Goal: Task Accomplishment & Management: Manage account settings

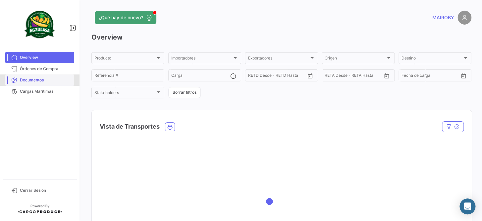
click at [49, 77] on span "Documentos" at bounding box center [46, 80] width 52 height 6
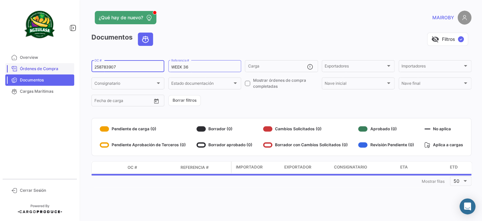
drag, startPoint x: 119, startPoint y: 68, endPoint x: 70, endPoint y: 72, distance: 49.2
click at [70, 72] on mat-sidenav-container "Overview Órdenes de Compra Documentos Cargas Marítimas Cerrar Sesión ¿Qué hay d…" at bounding box center [241, 110] width 482 height 221
paste input "BKECGYE0004999"
type input "BKECGYE0004999"
drag, startPoint x: 196, startPoint y: 68, endPoint x: 186, endPoint y: 69, distance: 10.0
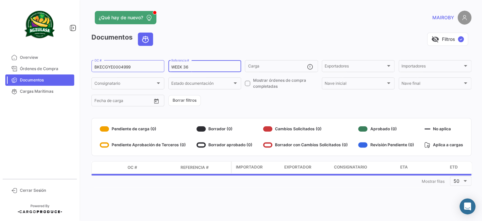
click at [186, 69] on input "WEEK 36" at bounding box center [204, 67] width 67 height 5
type input "WEEK 37"
click at [279, 110] on div "Documentos visibility_off Filtros ✓ BKECGYE0004999 OC # WEEK 37 Referencia # Ca…" at bounding box center [282, 109] width 380 height 155
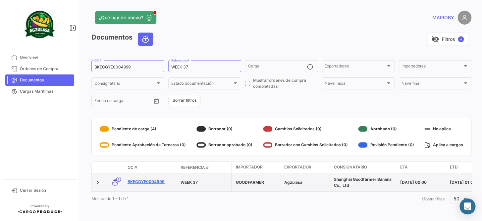
click at [139, 180] on link "BKECGYE0004999" at bounding box center [152, 181] width 48 height 6
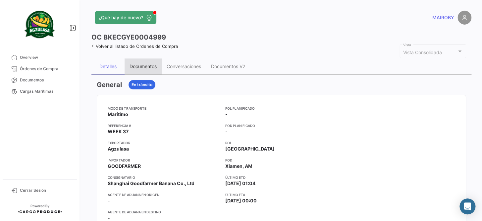
click at [141, 66] on div "Documentos" at bounding box center [143, 66] width 27 height 6
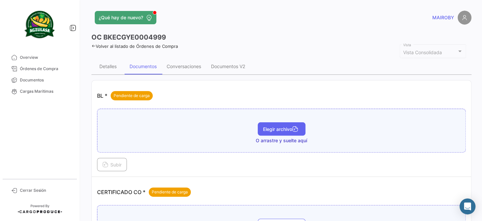
click at [268, 133] on button "Elegir archivo" at bounding box center [282, 128] width 48 height 13
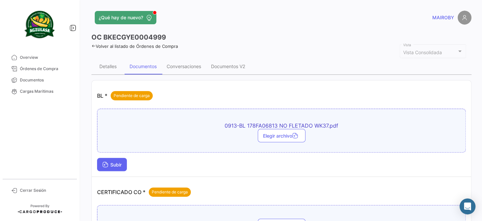
click at [115, 163] on span "Subir" at bounding box center [111, 164] width 19 height 6
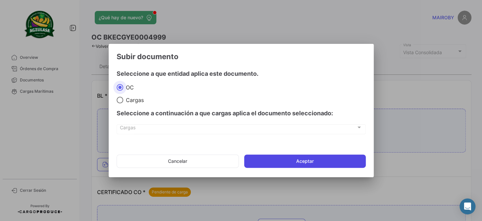
click at [284, 159] on button "Aceptar" at bounding box center [305, 160] width 122 height 13
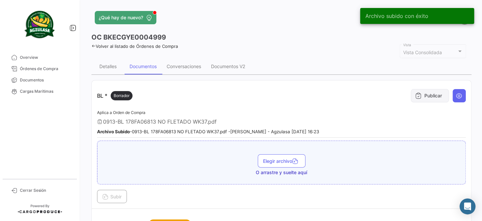
click at [423, 95] on button "Publicar" at bounding box center [430, 95] width 38 height 13
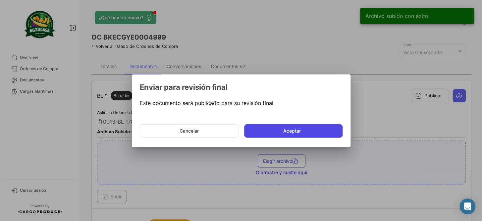
click at [293, 127] on button "Aceptar" at bounding box center [293, 130] width 98 height 13
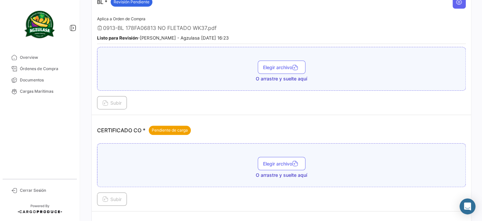
scroll to position [151, 0]
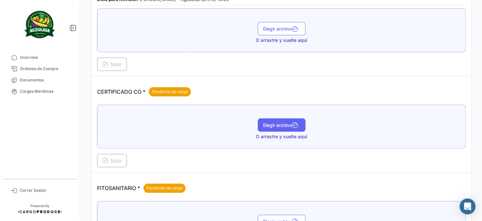
click at [273, 119] on button "Elegir archivo" at bounding box center [282, 124] width 48 height 13
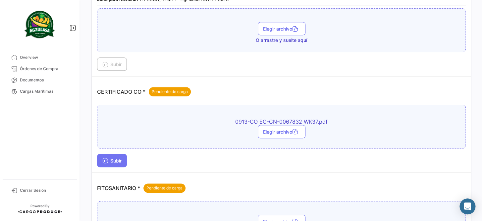
click at [110, 162] on button "Subir" at bounding box center [112, 160] width 30 height 13
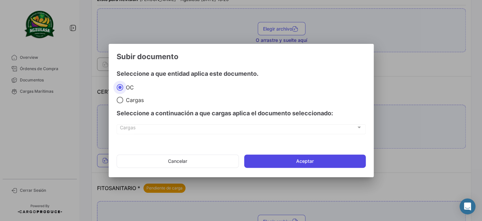
click at [307, 158] on button "Aceptar" at bounding box center [305, 160] width 122 height 13
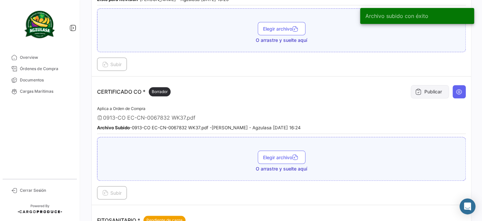
click at [427, 90] on button "Publicar" at bounding box center [430, 91] width 38 height 13
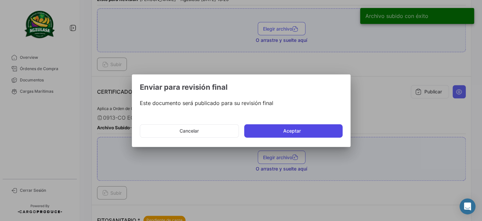
click at [288, 127] on button "Aceptar" at bounding box center [293, 130] width 98 height 13
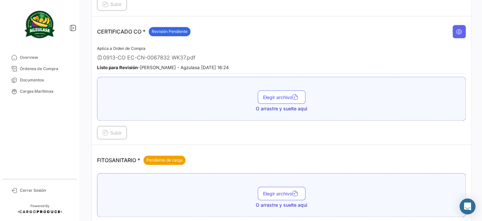
scroll to position [211, 0]
click at [39, 77] on span "Documentos" at bounding box center [46, 80] width 52 height 6
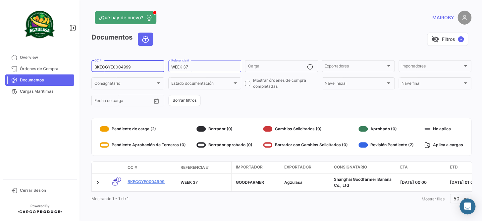
drag, startPoint x: 139, startPoint y: 65, endPoint x: 82, endPoint y: 68, distance: 56.5
click at [82, 68] on div "¿Qué hay de nuevo? [PERSON_NAME] Documentos visibility_off Filtros ✓ BKECGYE000…" at bounding box center [282, 110] width 402 height 221
paste input "259166414"
type input "259166414"
click at [275, 106] on form "259166414 OC # WEEK 37 Referencia # Carga Exportadores Exportadores Importadore…" at bounding box center [282, 83] width 380 height 48
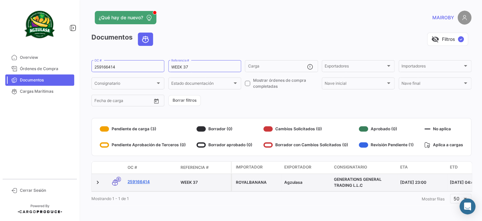
click at [144, 179] on link "259166414" at bounding box center [152, 181] width 48 height 6
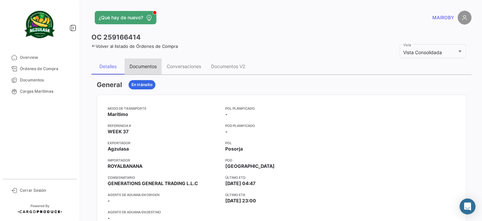
click at [136, 65] on div "Documentos" at bounding box center [143, 66] width 27 height 6
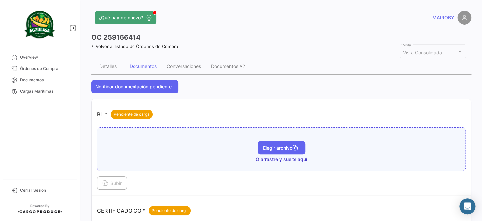
click at [272, 148] on span "Elegir archivo" at bounding box center [281, 148] width 37 height 6
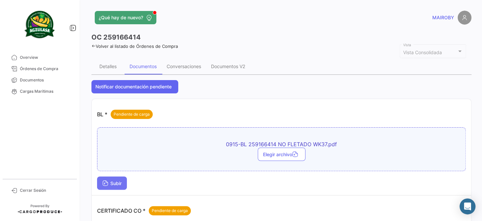
click at [119, 180] on span "Subir" at bounding box center [111, 183] width 19 height 6
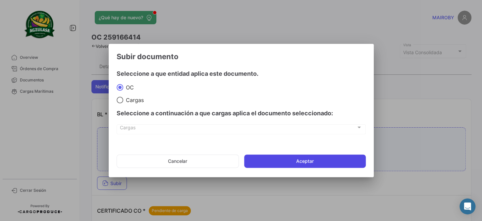
click at [288, 159] on button "Aceptar" at bounding box center [305, 160] width 122 height 13
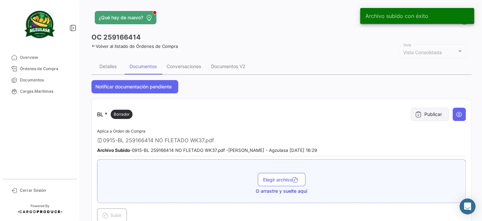
click at [432, 115] on button "Publicar" at bounding box center [430, 113] width 38 height 13
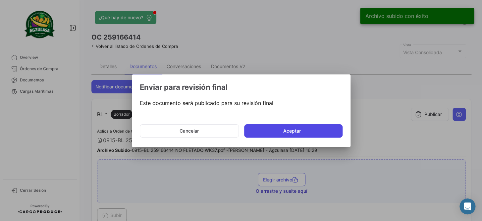
click at [309, 129] on button "Aceptar" at bounding box center [293, 130] width 98 height 13
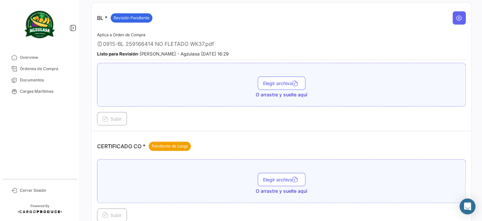
scroll to position [120, 0]
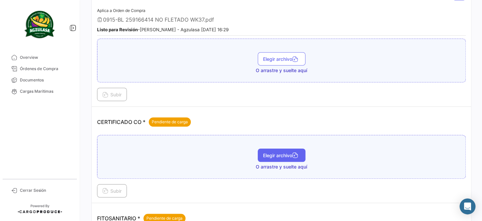
click at [278, 152] on span "Elegir archivo" at bounding box center [281, 155] width 37 height 6
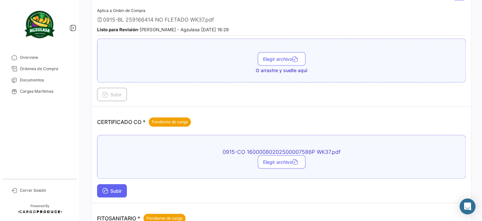
click at [108, 188] on span "Subir" at bounding box center [111, 191] width 19 height 6
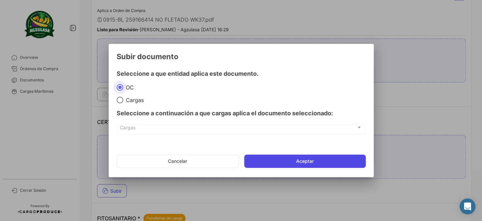
click at [293, 159] on button "Aceptar" at bounding box center [305, 160] width 122 height 13
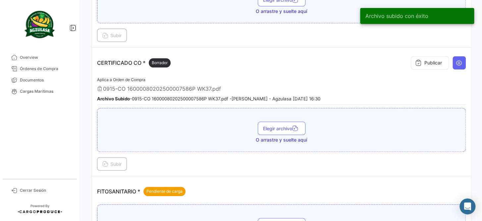
scroll to position [181, 0]
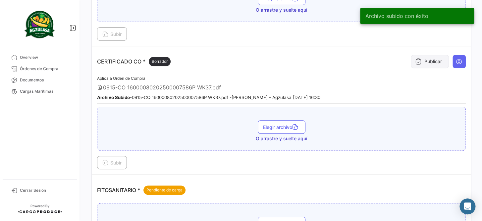
click at [422, 58] on button "Publicar" at bounding box center [430, 61] width 38 height 13
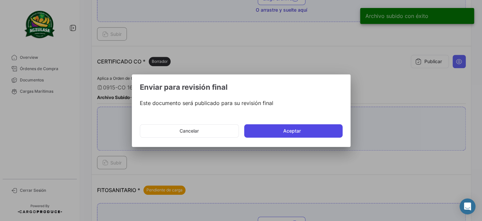
click at [265, 128] on button "Aceptar" at bounding box center [293, 130] width 98 height 13
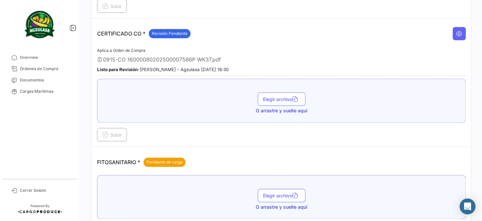
scroll to position [241, 0]
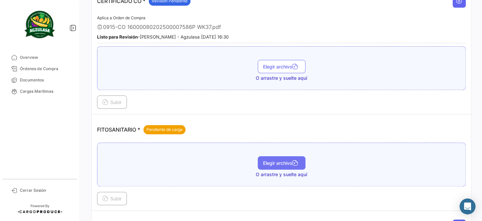
click at [267, 156] on button "Elegir archivo" at bounding box center [282, 162] width 48 height 13
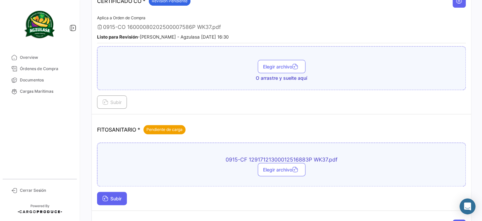
click at [119, 195] on span "Subir" at bounding box center [111, 198] width 19 height 6
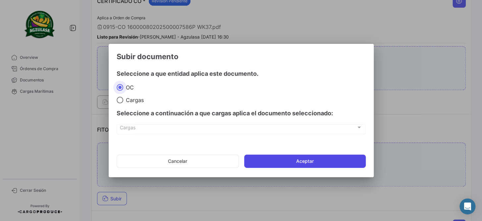
click at [285, 161] on button "Aceptar" at bounding box center [305, 160] width 122 height 13
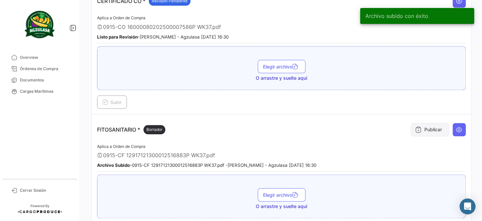
click at [434, 127] on button "Publicar" at bounding box center [430, 129] width 38 height 13
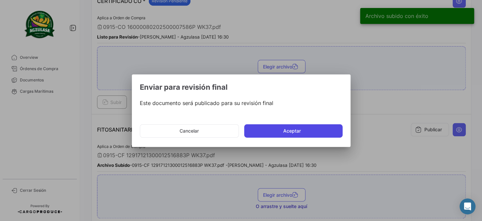
click at [316, 132] on button "Aceptar" at bounding box center [293, 130] width 98 height 13
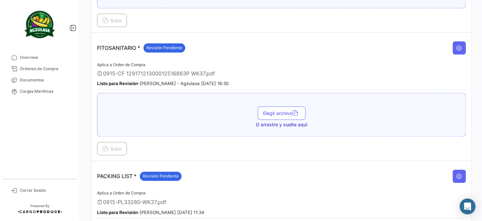
scroll to position [332, 0]
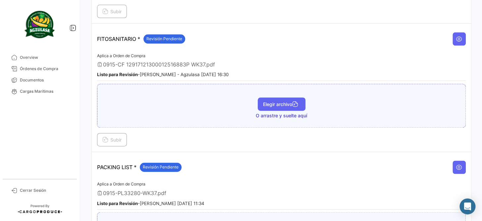
click at [276, 103] on button "Elegir archivo" at bounding box center [282, 103] width 48 height 13
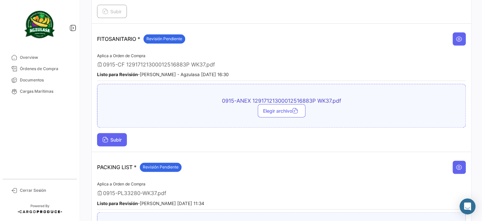
click at [121, 137] on span "Subir" at bounding box center [111, 140] width 19 height 6
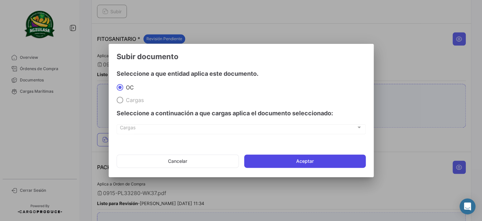
click at [285, 159] on button "Aceptar" at bounding box center [305, 160] width 122 height 13
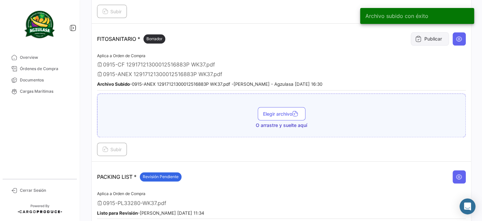
click at [423, 38] on button "Publicar" at bounding box center [430, 38] width 38 height 13
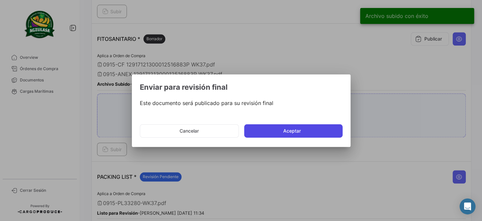
click at [275, 130] on button "Aceptar" at bounding box center [293, 130] width 98 height 13
